Goal: Go to known website: Access a specific website the user already knows

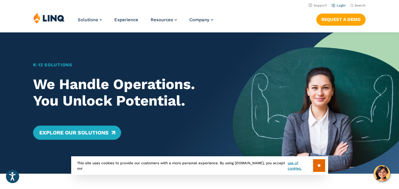
click at [335, 4] on link "Login" at bounding box center [338, 6] width 14 height 4
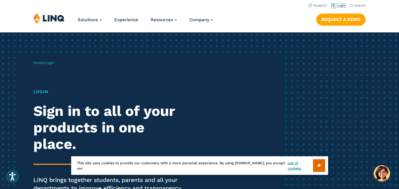
click at [335, 4] on link "Login" at bounding box center [338, 6] width 14 height 4
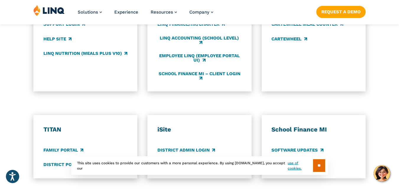
scroll to position [425, 0]
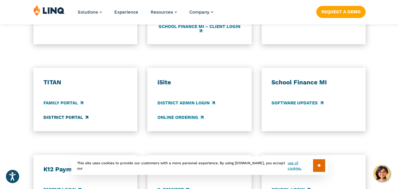
click at [79, 119] on link "District Portal" at bounding box center [65, 117] width 45 height 6
